Goal: Find specific page/section: Find specific page/section

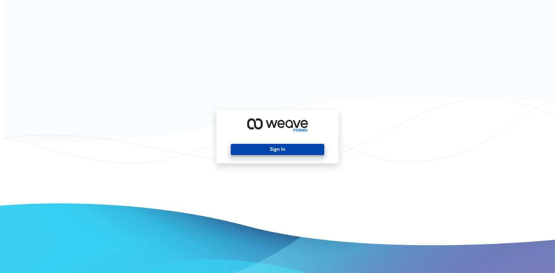
click at [271, 153] on button "Sign In" at bounding box center [277, 149] width 93 height 11
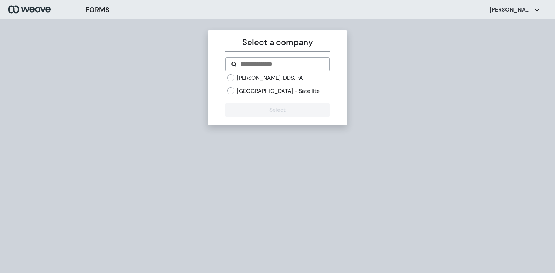
click at [282, 78] on label "[PERSON_NAME], DDS, PA" at bounding box center [270, 78] width 66 height 8
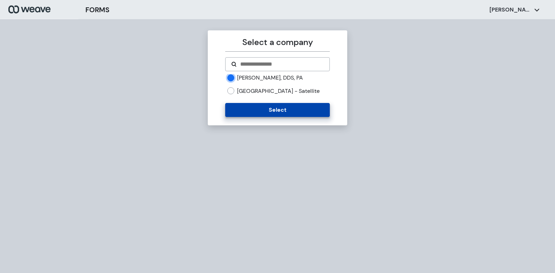
click at [278, 115] on button "Select" at bounding box center [277, 110] width 104 height 14
